Goal: Task Accomplishment & Management: Manage account settings

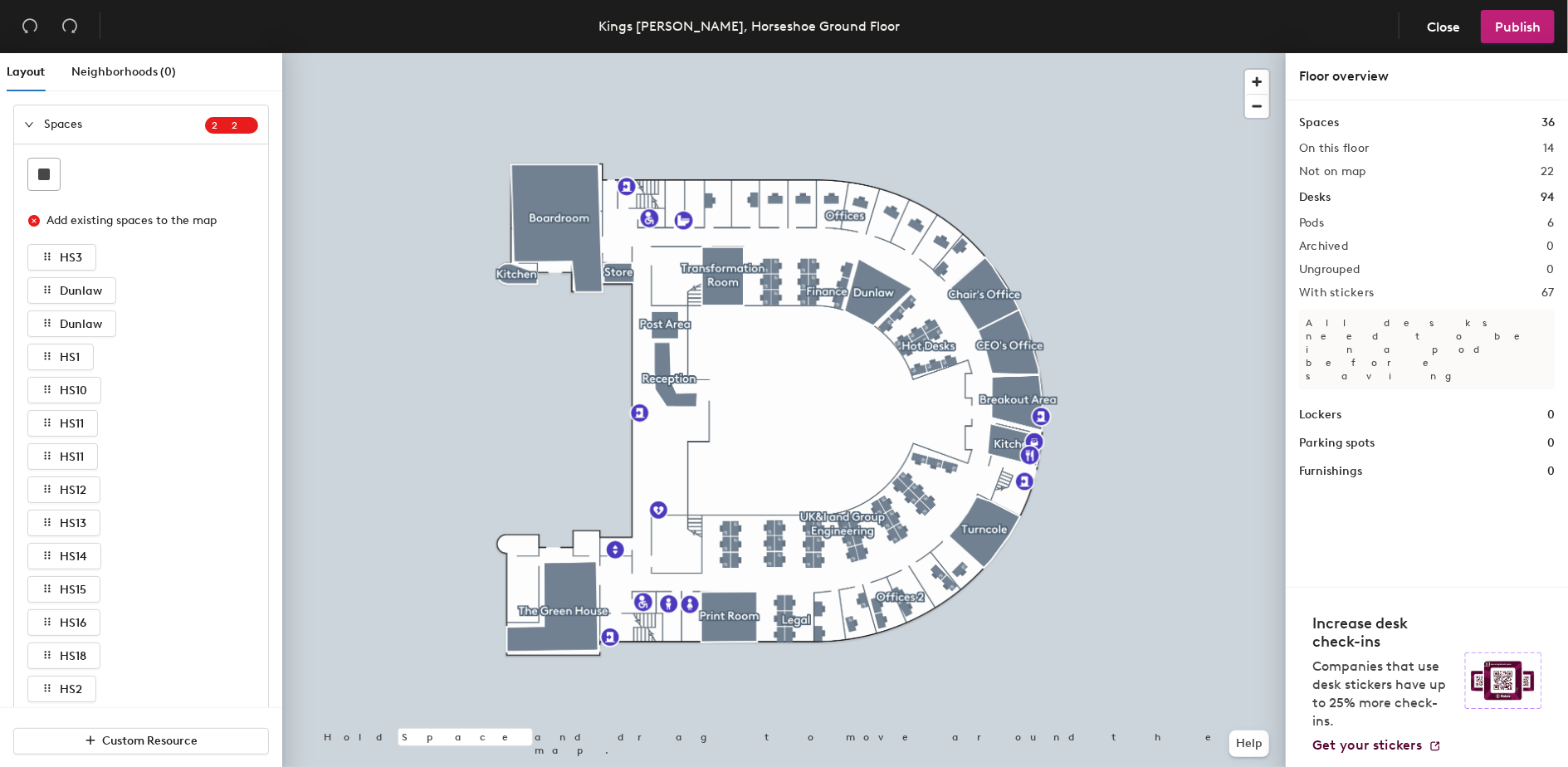
click at [952, 53] on div at bounding box center [784, 53] width 1003 height 0
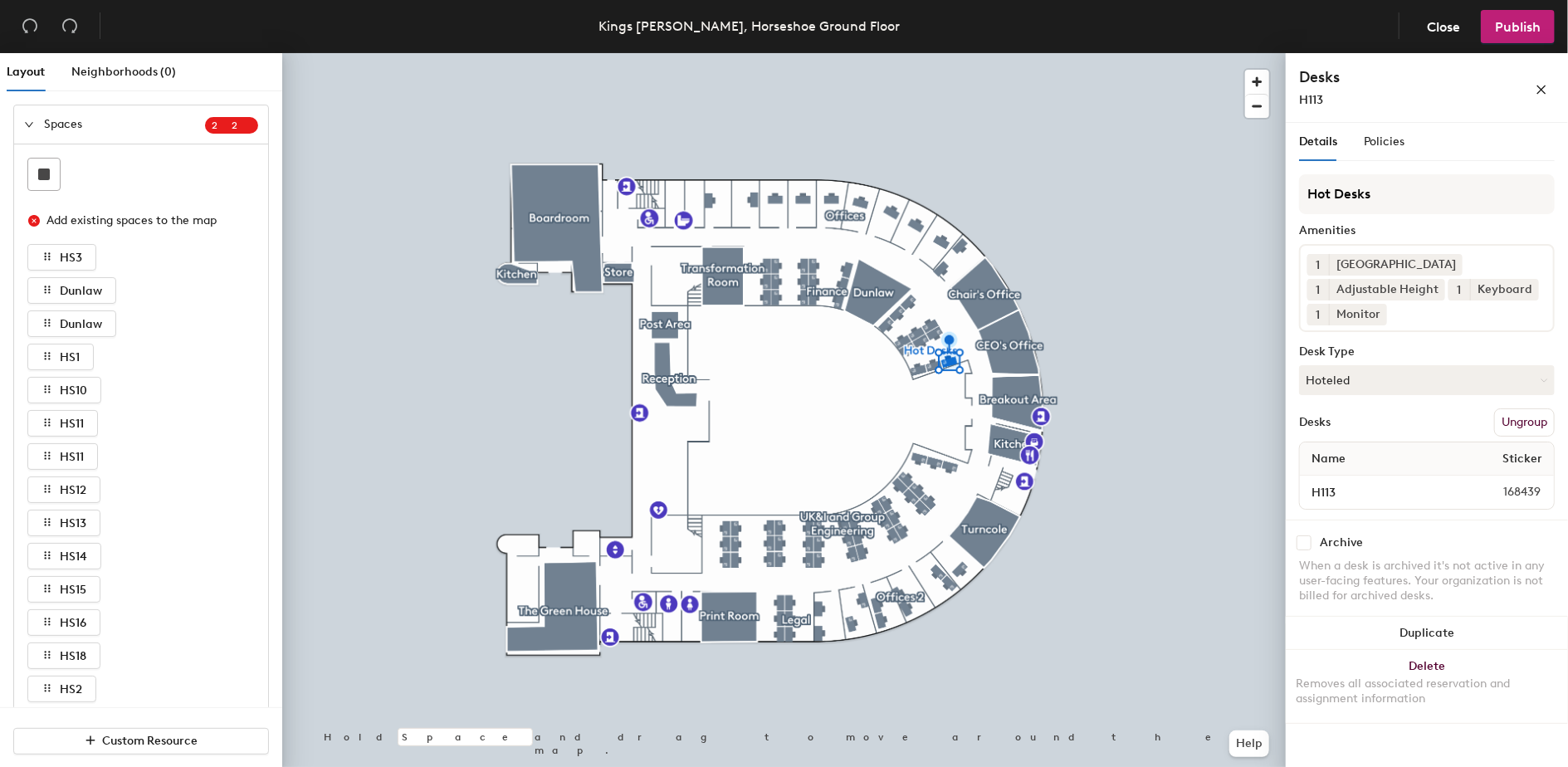
click at [1412, 316] on input at bounding box center [1464, 310] width 149 height 20
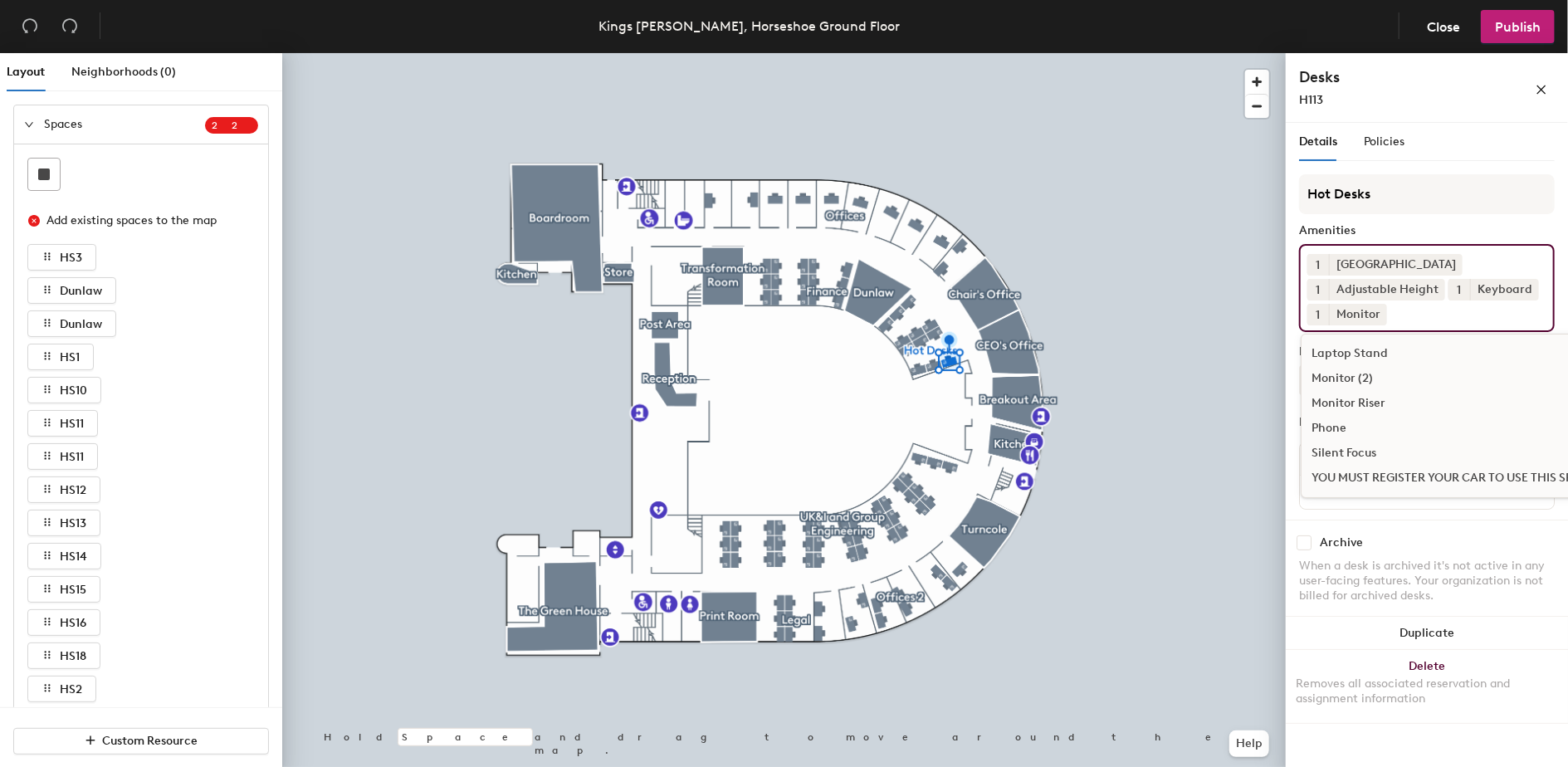
click at [1364, 380] on div "Monitor (2)" at bounding box center [1454, 379] width 306 height 25
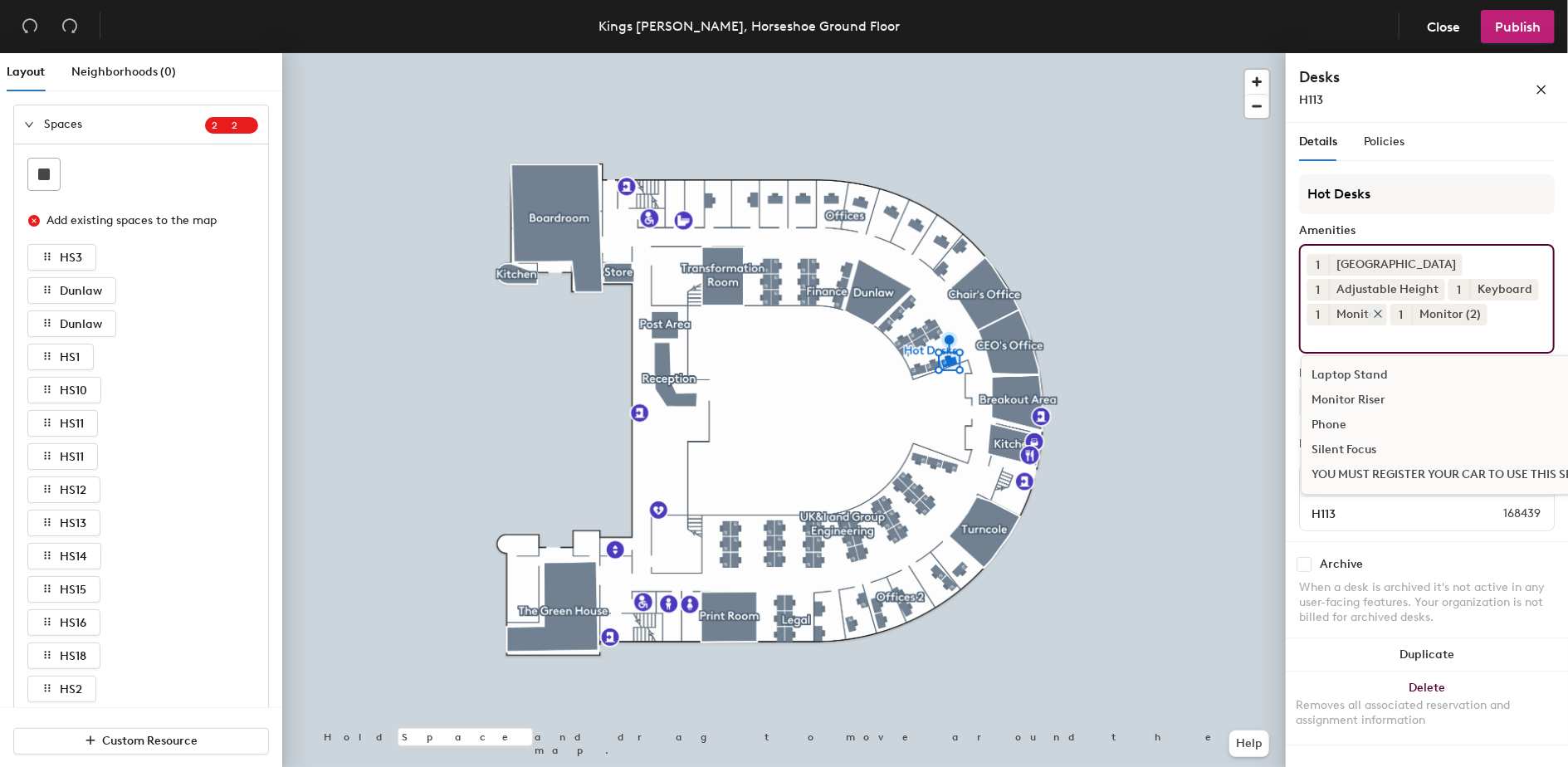
click at [1376, 313] on icon at bounding box center [1377, 313] width 11 height 11
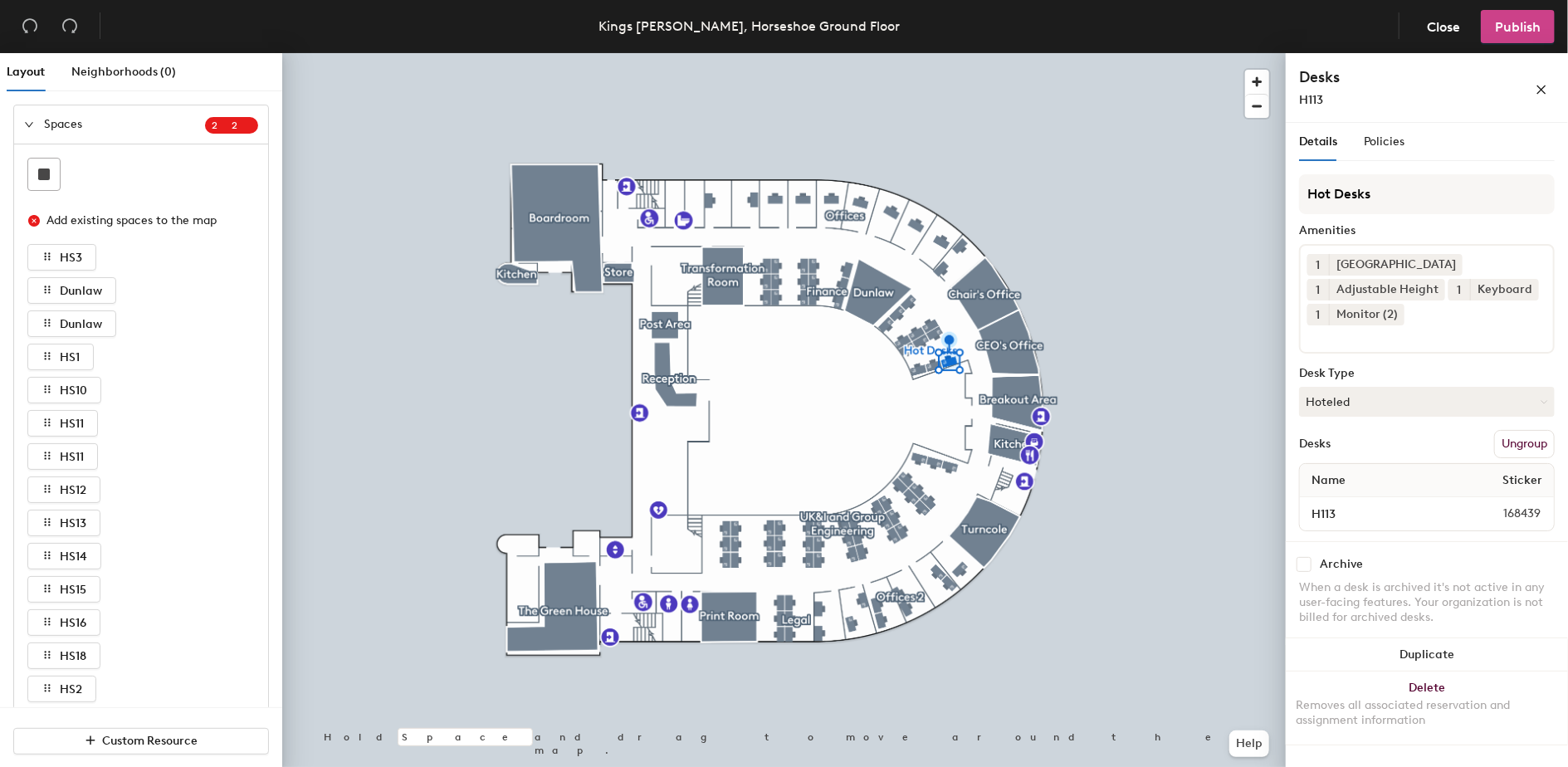
click at [1515, 25] on span "Publish" at bounding box center [1518, 27] width 46 height 16
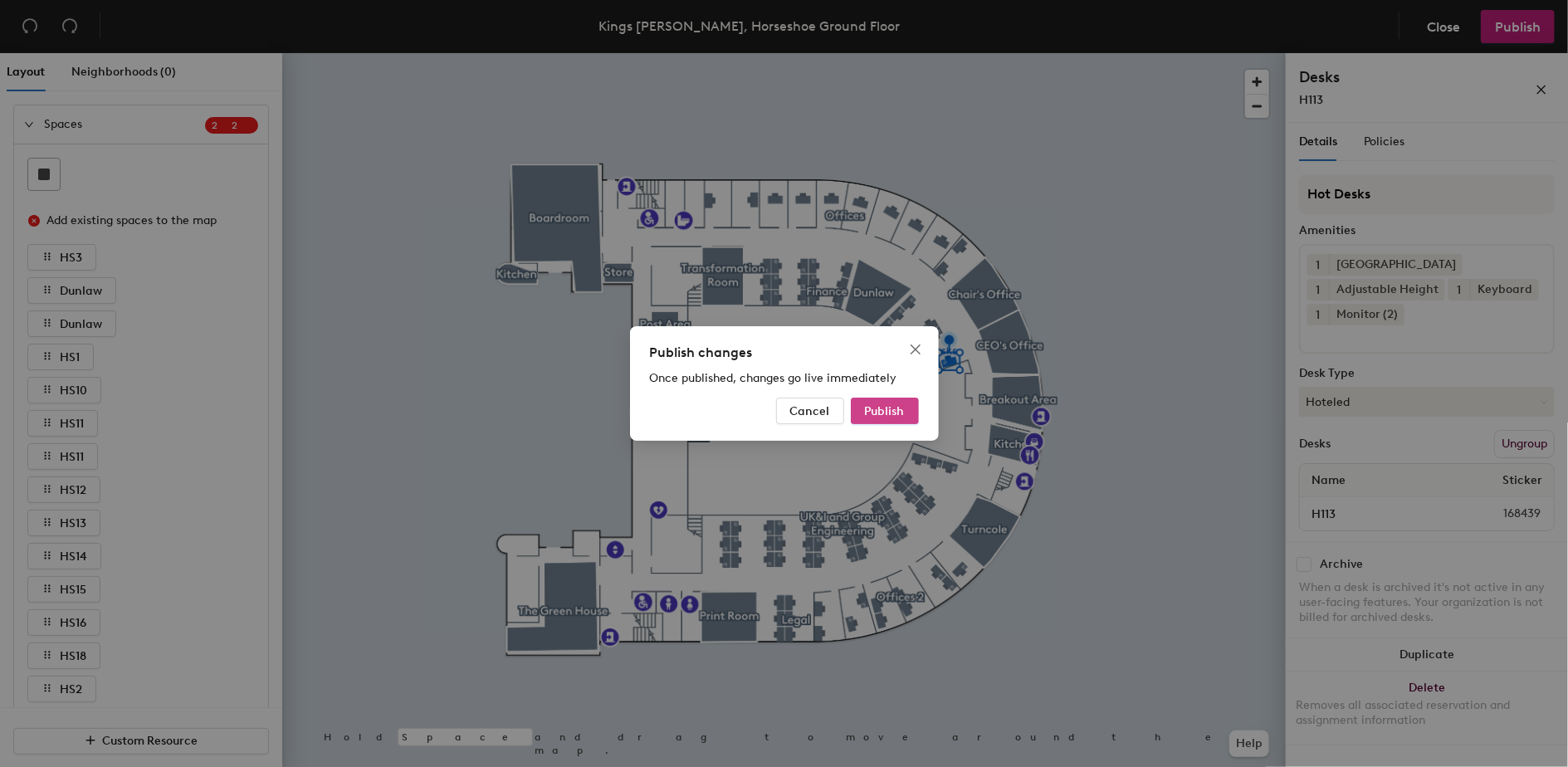
click at [894, 411] on span "Publish" at bounding box center [884, 411] width 40 height 14
